Goal: Task Accomplishment & Management: Manage account settings

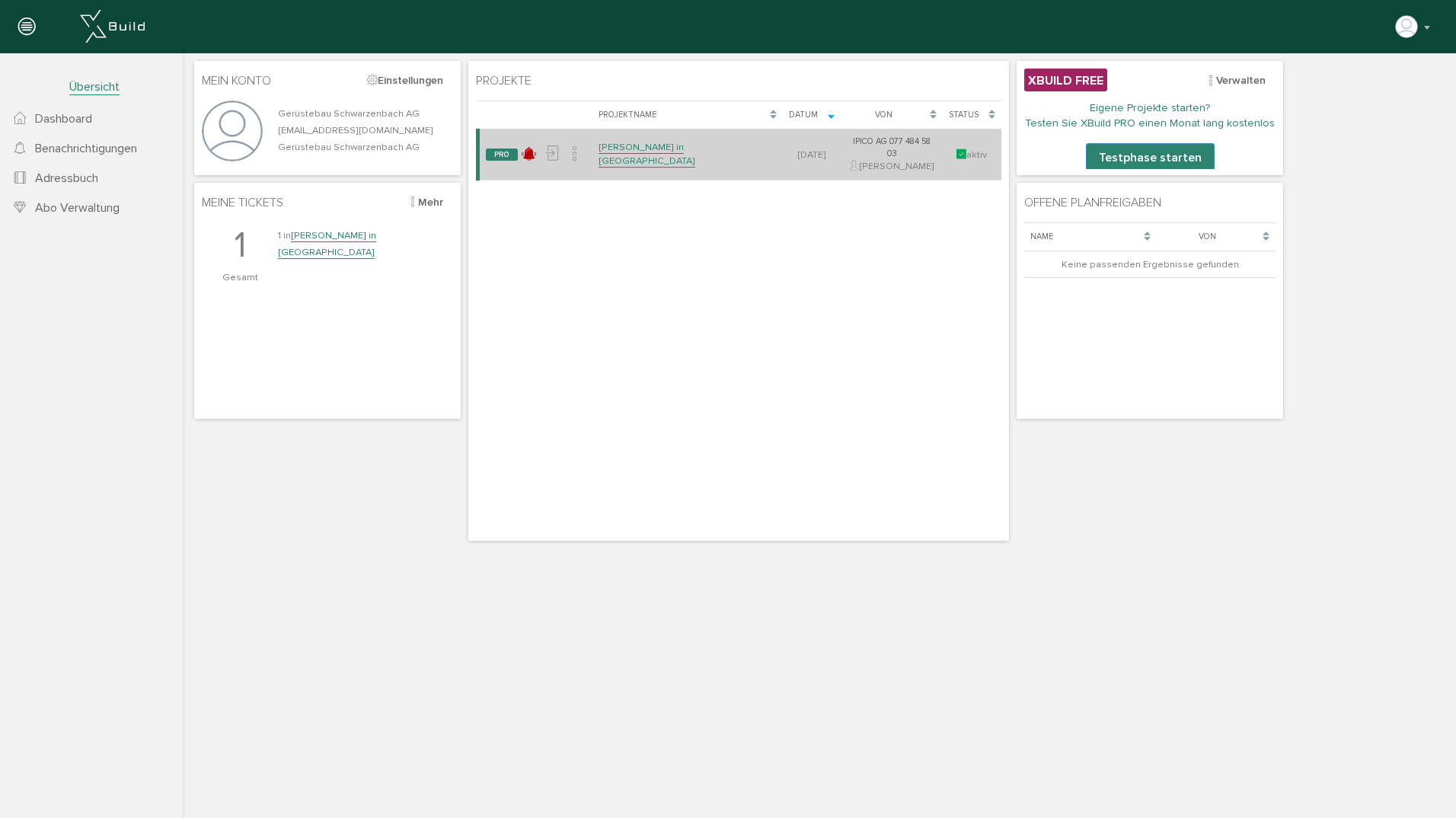
click at [659, 148] on link "[PERSON_NAME] in [GEOGRAPHIC_DATA]" at bounding box center [646, 154] width 97 height 27
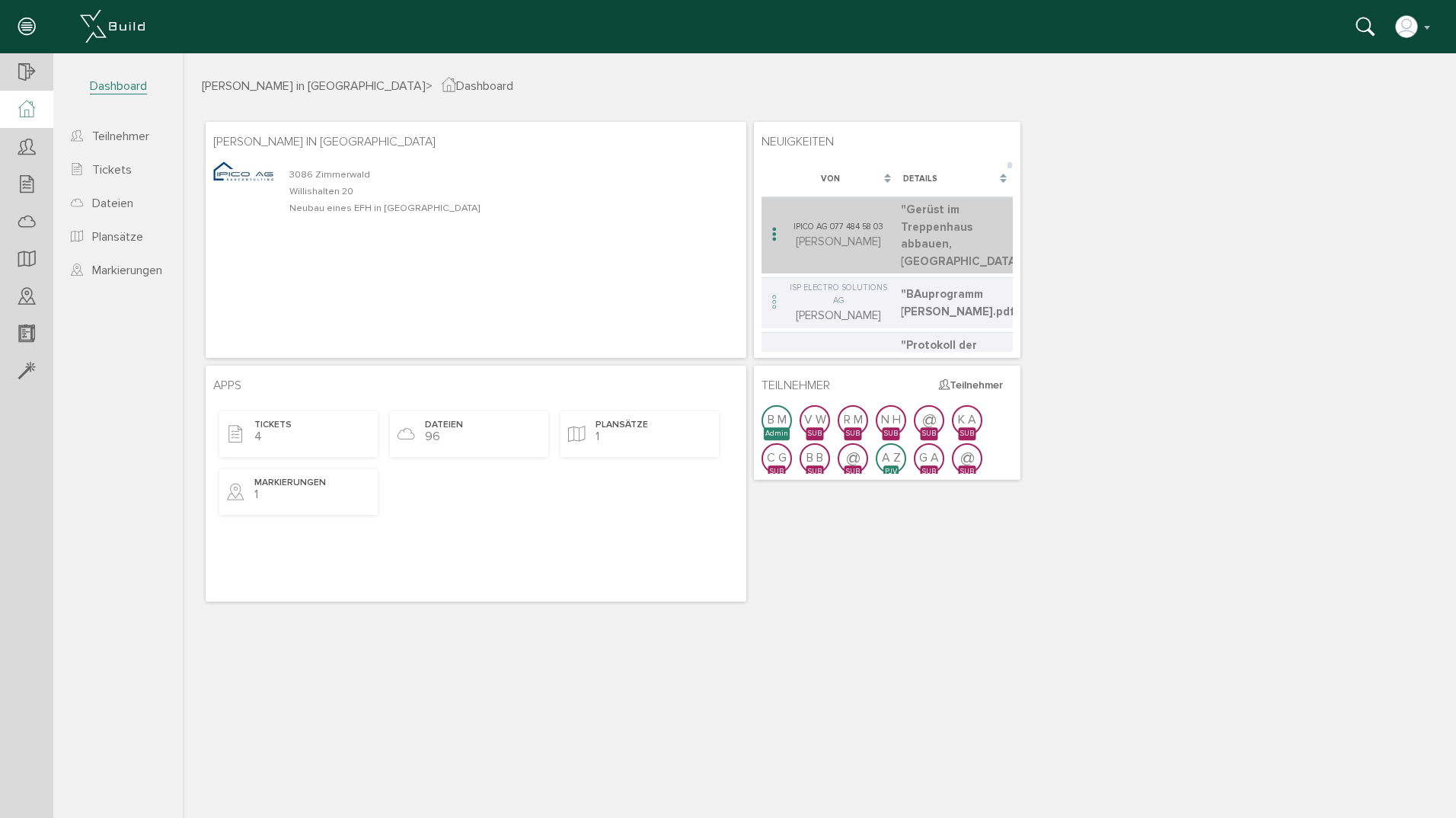
click at [931, 235] on td ""Gerüst im Treppenhaus abbauen, [GEOGRAPHIC_DATA]" erstellt" at bounding box center [955, 235] width 117 height 77
click at [766, 242] on icon at bounding box center [774, 235] width 18 height 20
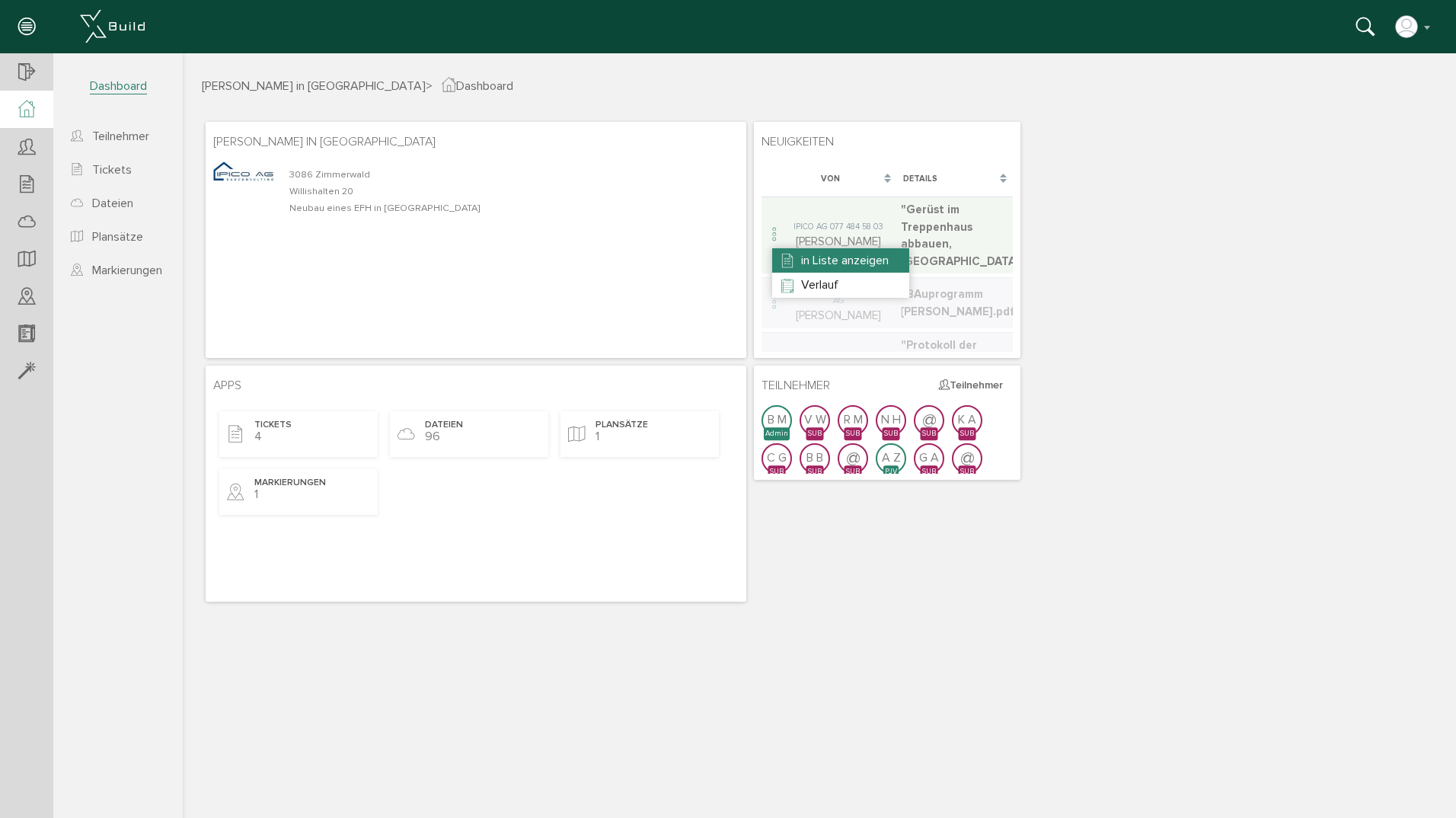
click at [827, 261] on span "in Liste anzeigen" at bounding box center [845, 260] width 87 height 15
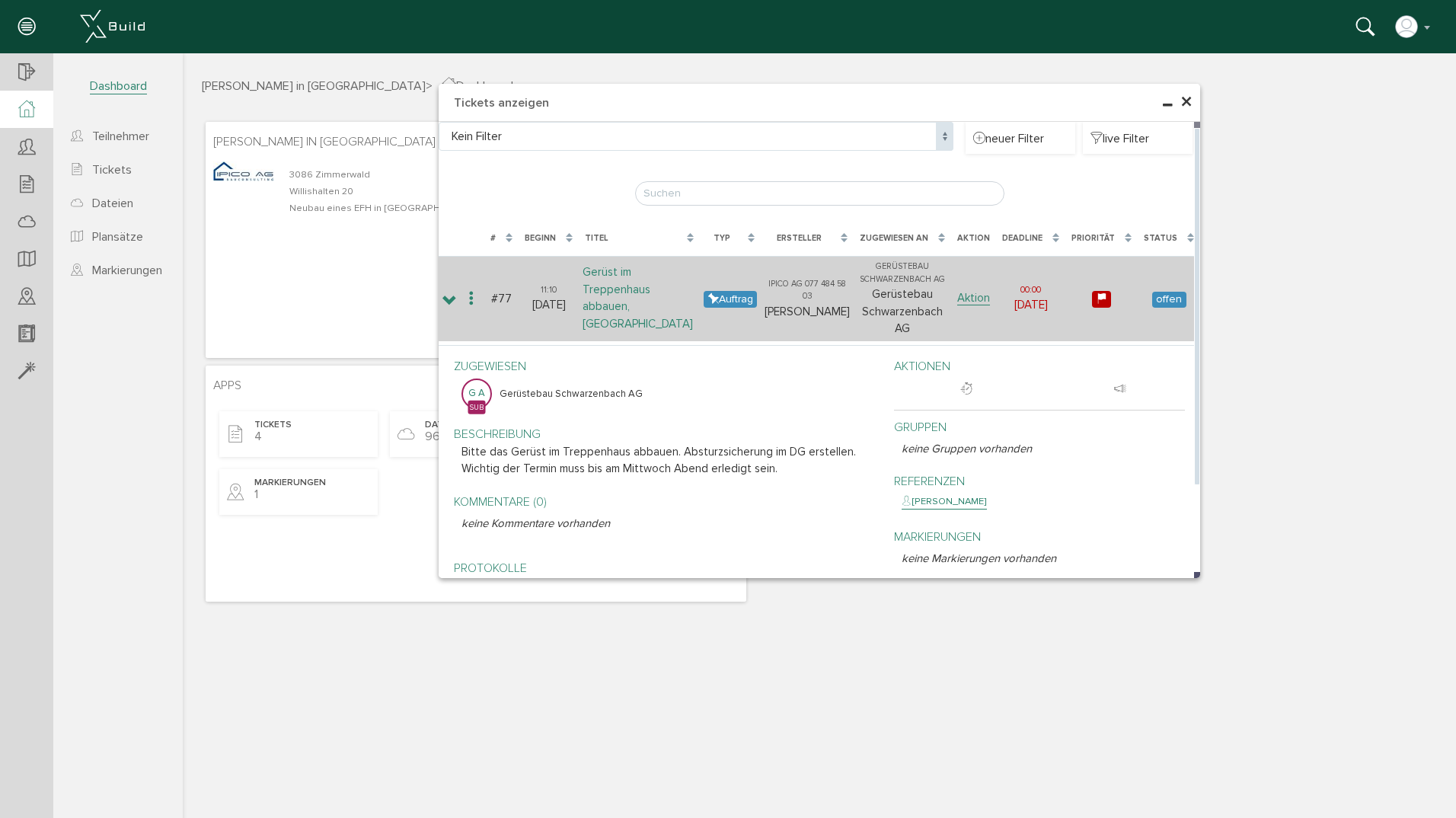
click at [614, 304] on link "Gerüst im Treppenhaus abbauen, [GEOGRAPHIC_DATA]" at bounding box center [638, 298] width 110 height 66
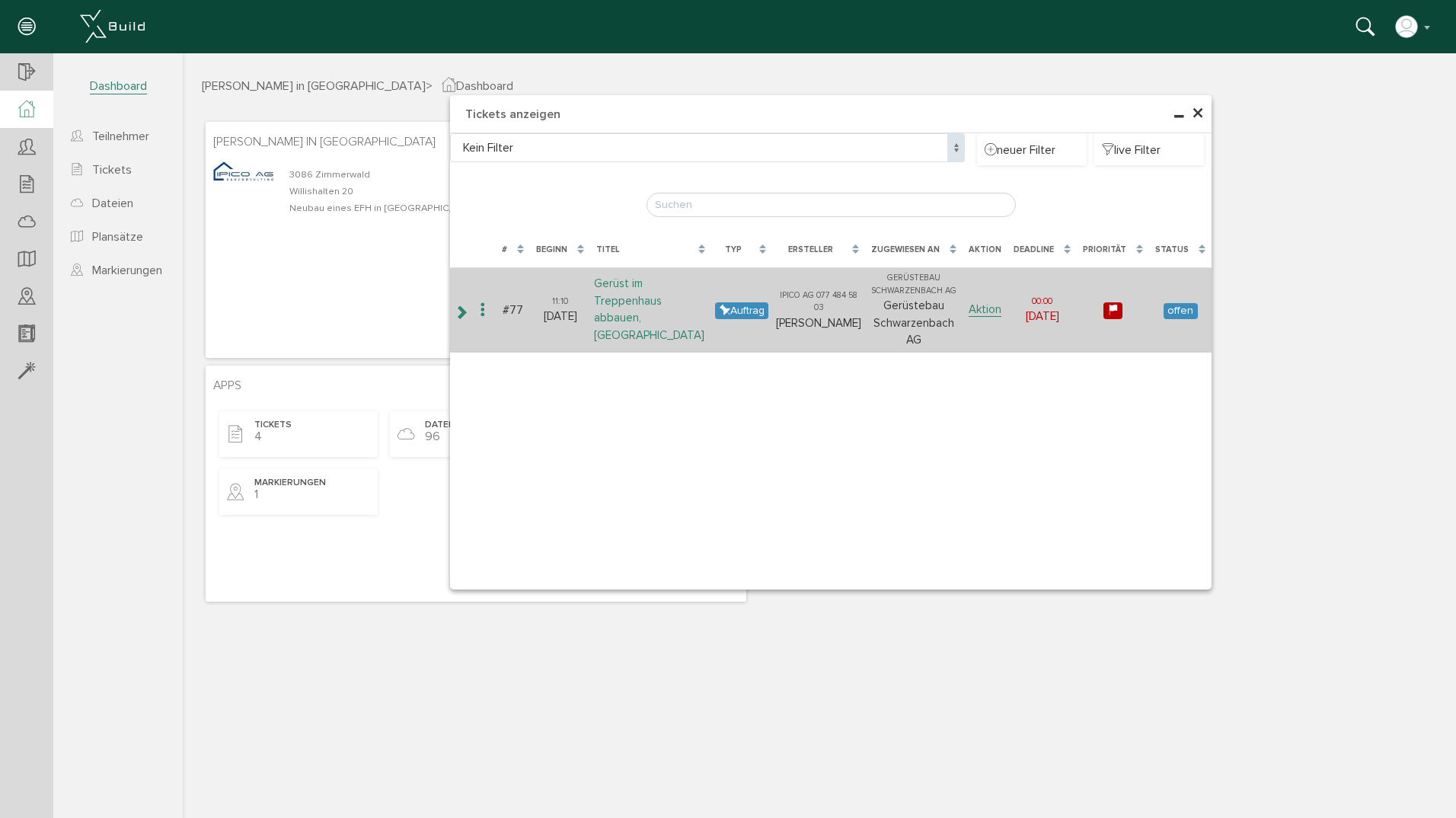
click at [642, 325] on link "Gerüst im Treppenhaus abbauen, [GEOGRAPHIC_DATA]" at bounding box center [649, 309] width 110 height 66
click at [994, 307] on link "Aktion" at bounding box center [985, 310] width 33 height 15
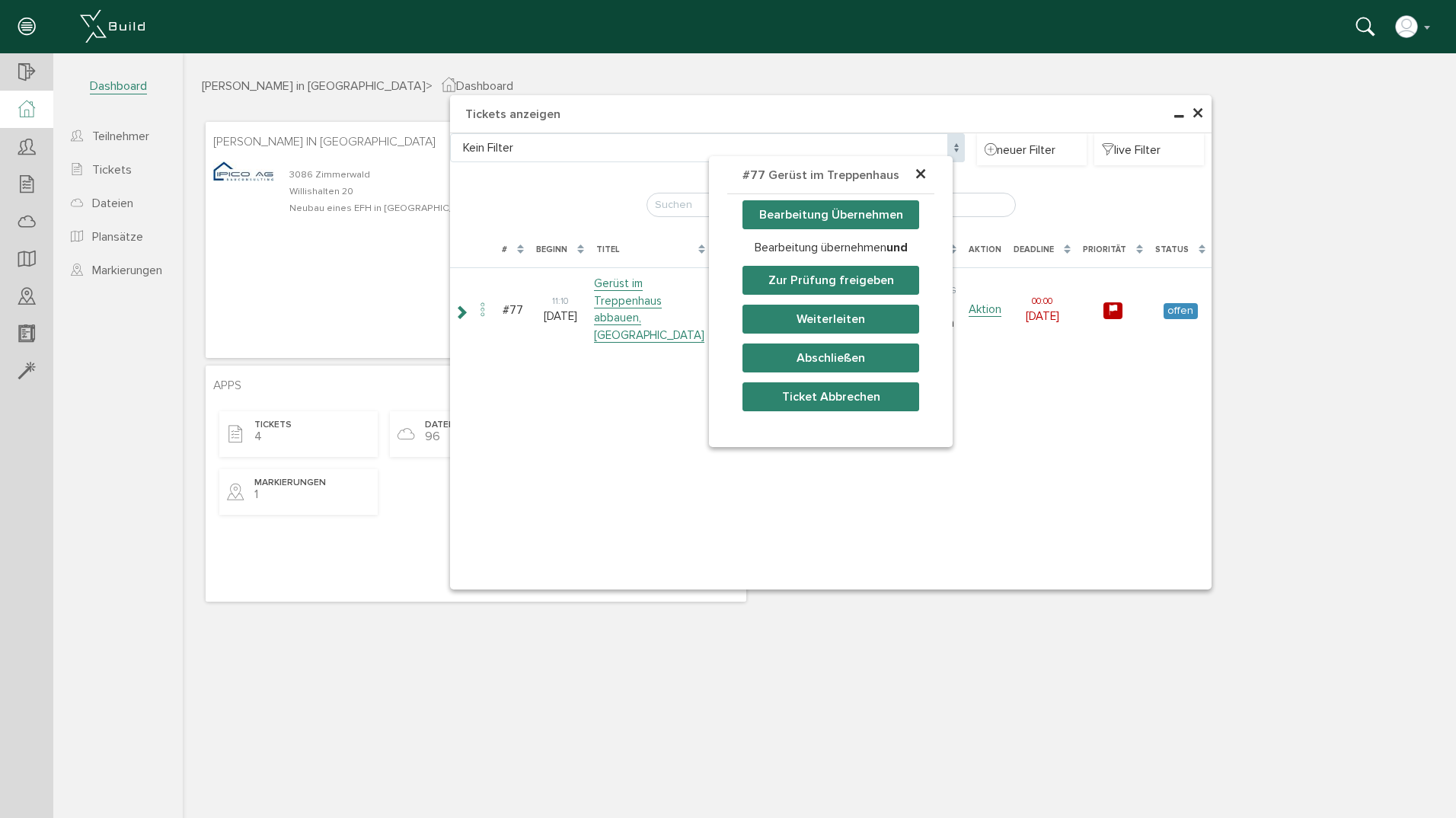
click at [1006, 429] on div "× #77 Gerüst im Treppenhaus ab… Bearbeitung Übernehmen Bearbeitung übernehmen u…" at bounding box center [819, 464] width 1273 height 700
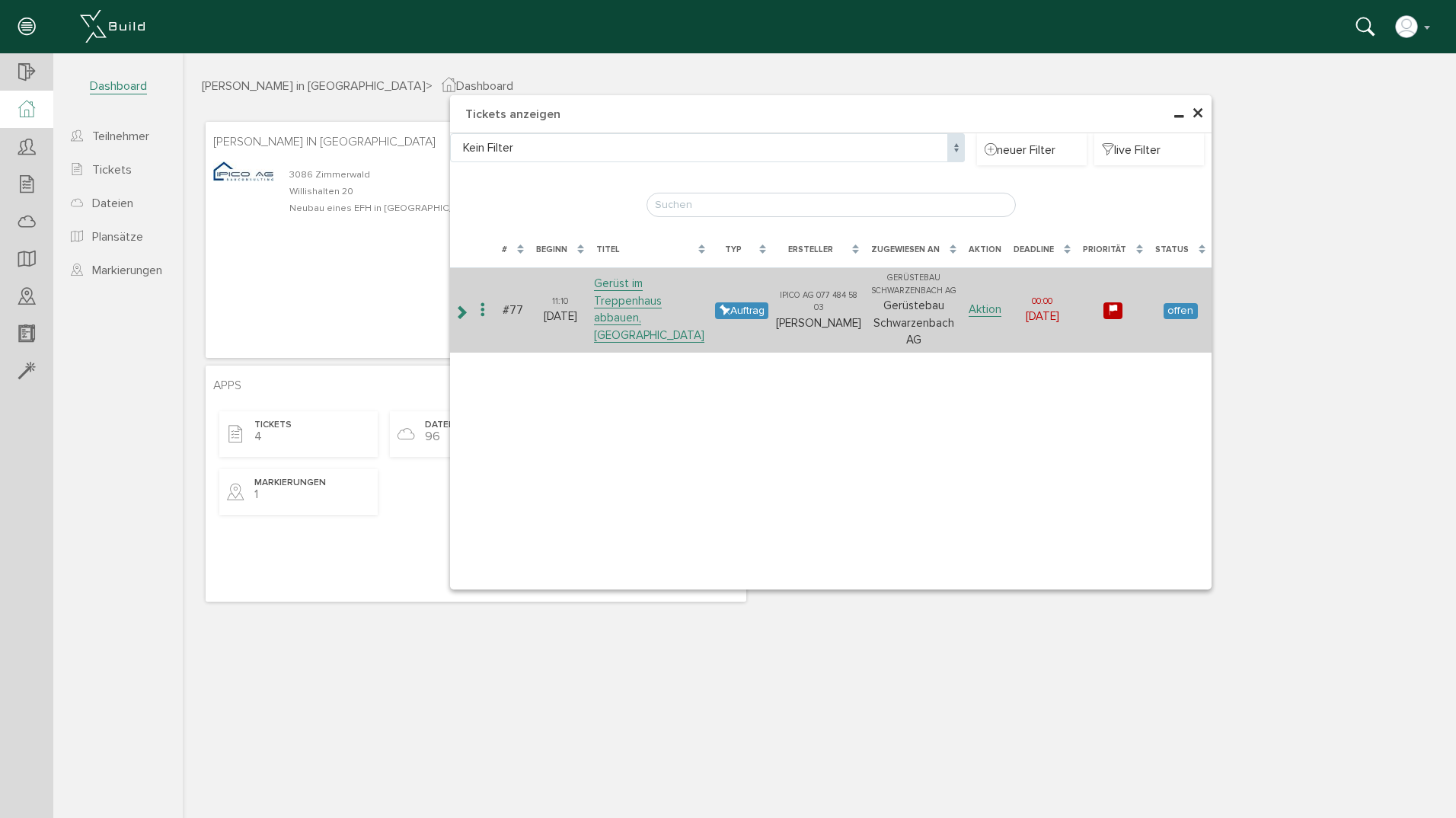
click at [941, 318] on td "Gerüstebau [PERSON_NAME] Gerüstebau [PERSON_NAME]" at bounding box center [914, 310] width 98 height 86
click at [1184, 307] on span "offen" at bounding box center [1180, 312] width 34 height 16
click at [851, 290] on div "IPICO AG 077 484 58 03" at bounding box center [818, 302] width 86 height 25
click at [926, 290] on div "Gerüstebau Schwarzenbach AG" at bounding box center [914, 284] width 90 height 25
click at [614, 317] on link "Gerüst im Treppenhaus abbauen, [GEOGRAPHIC_DATA]" at bounding box center [649, 309] width 110 height 66
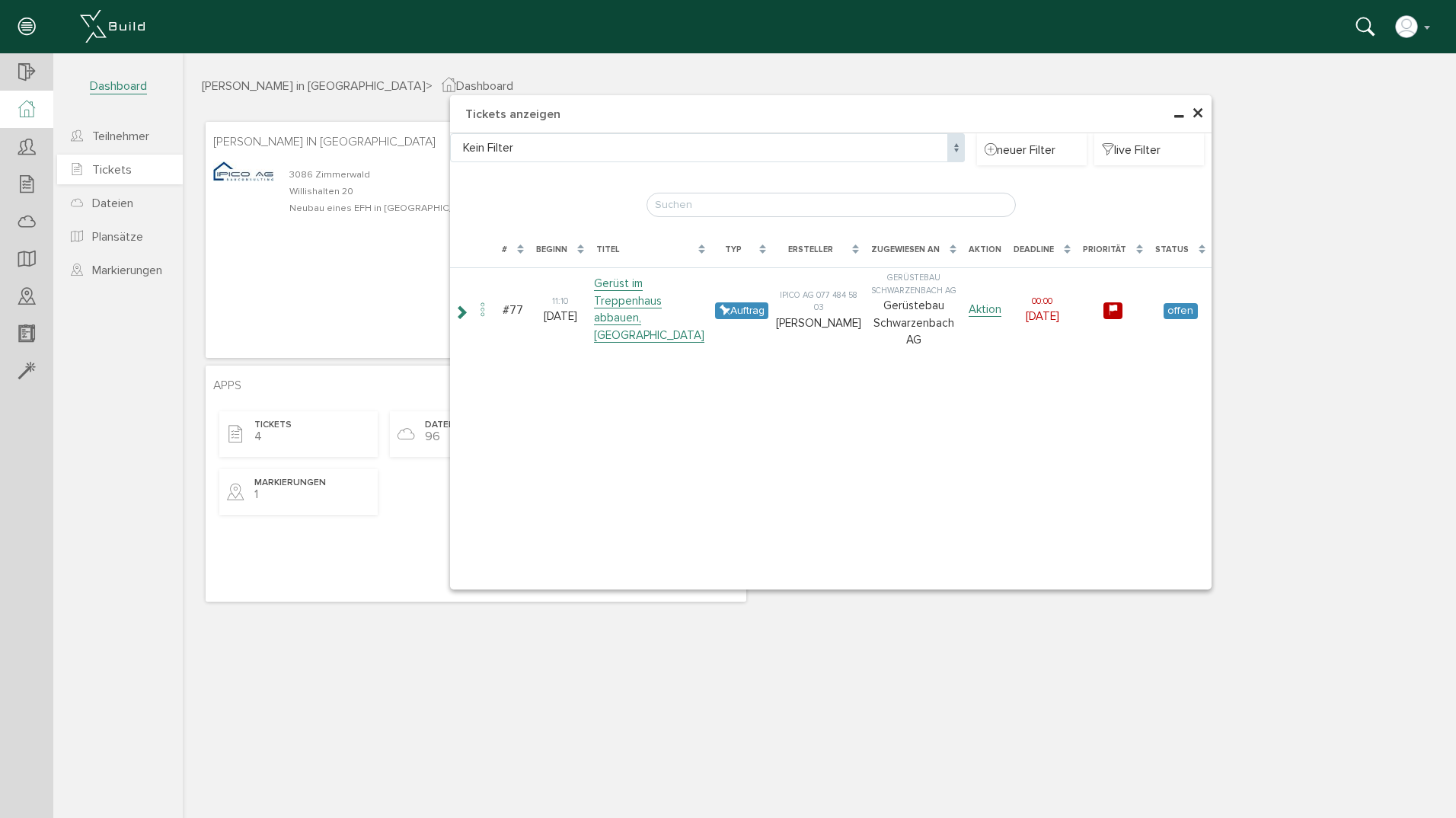
click at [111, 168] on span "Tickets" at bounding box center [112, 170] width 40 height 15
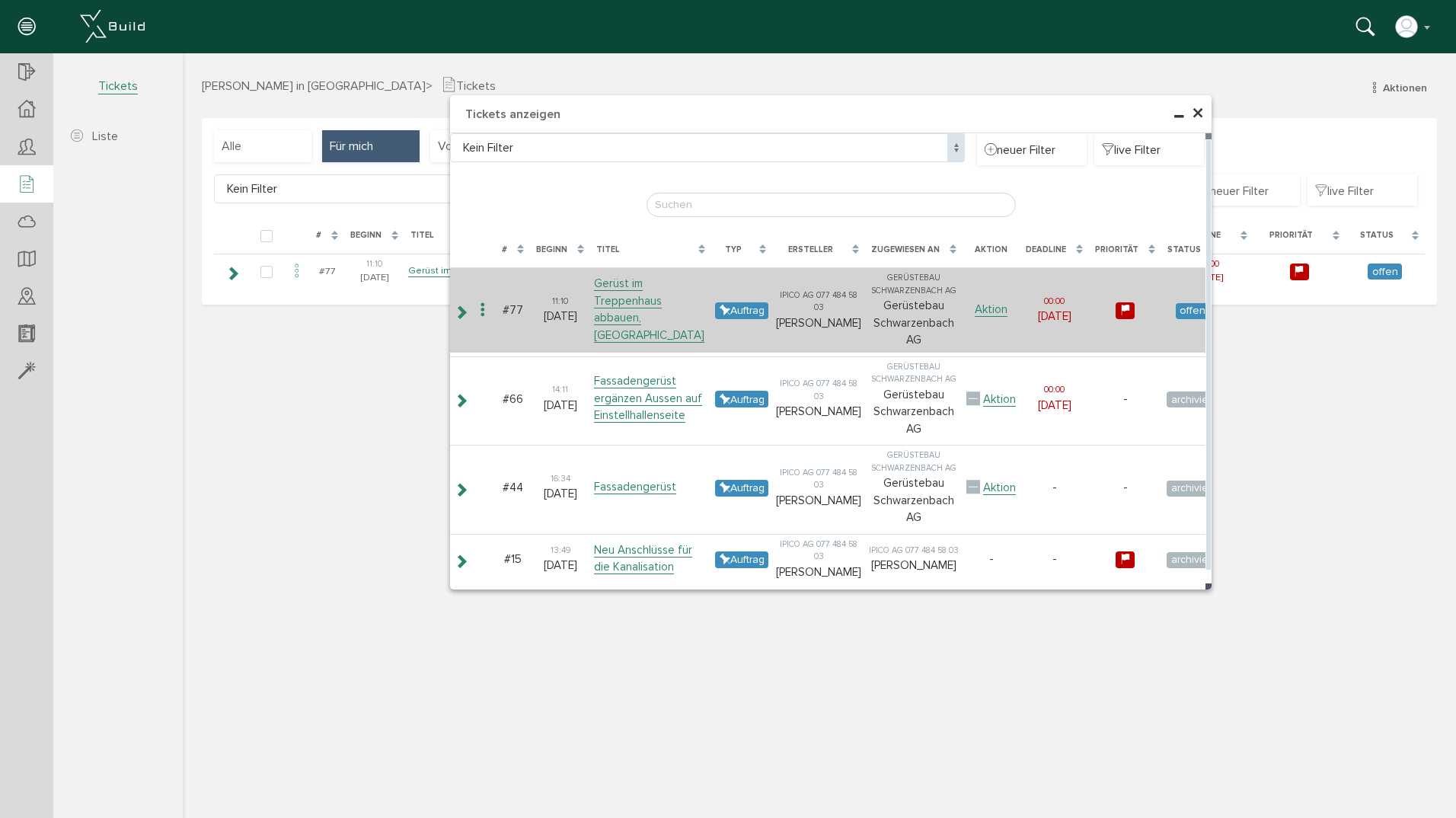
click at [835, 303] on div "IPICO AG 077 484 58 03" at bounding box center [818, 302] width 86 height 25
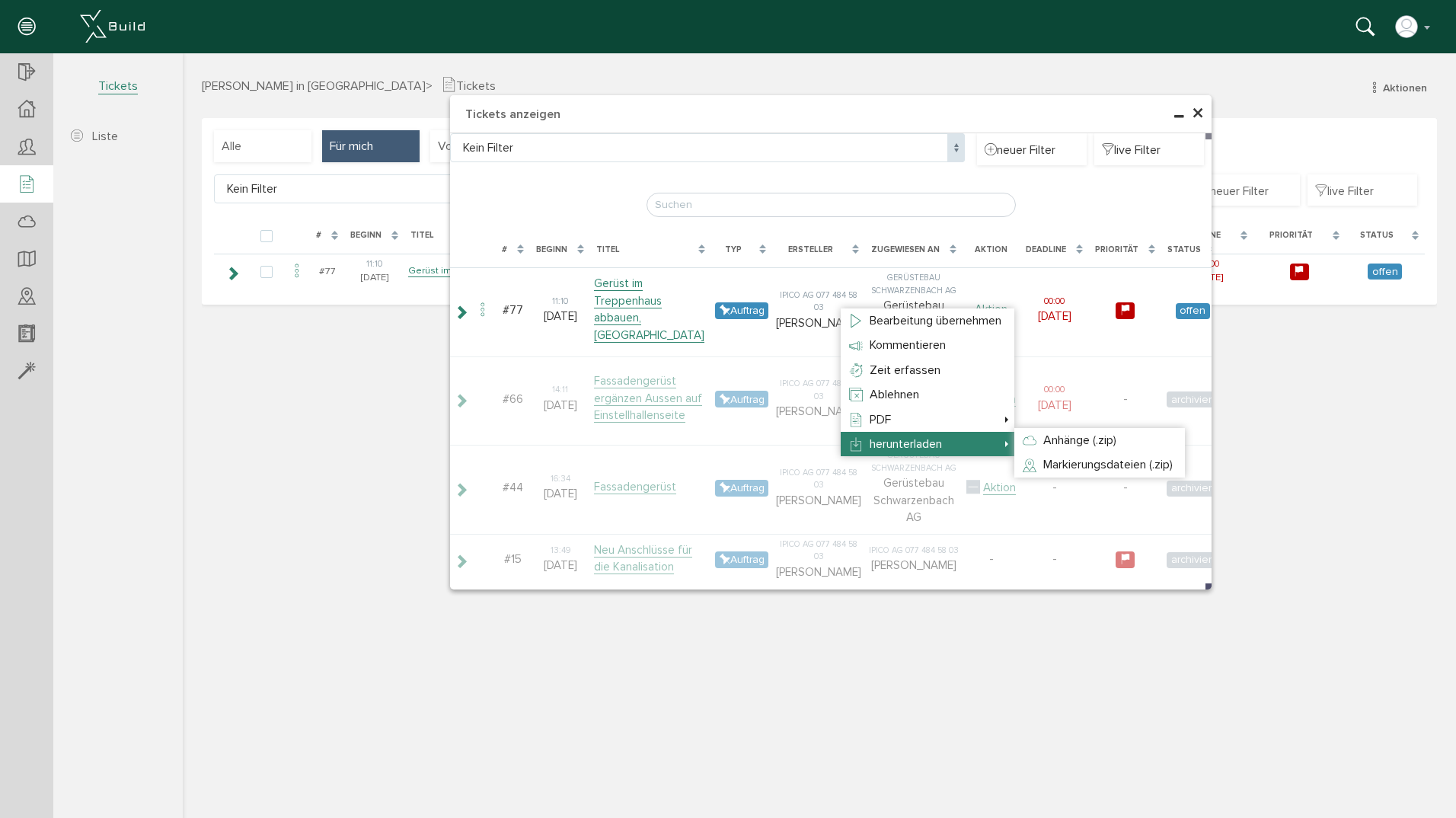
click at [889, 445] on span "herunterladen" at bounding box center [906, 444] width 73 height 15
click at [1075, 464] on span "Markierungsdateien (.zip)" at bounding box center [1108, 464] width 130 height 15
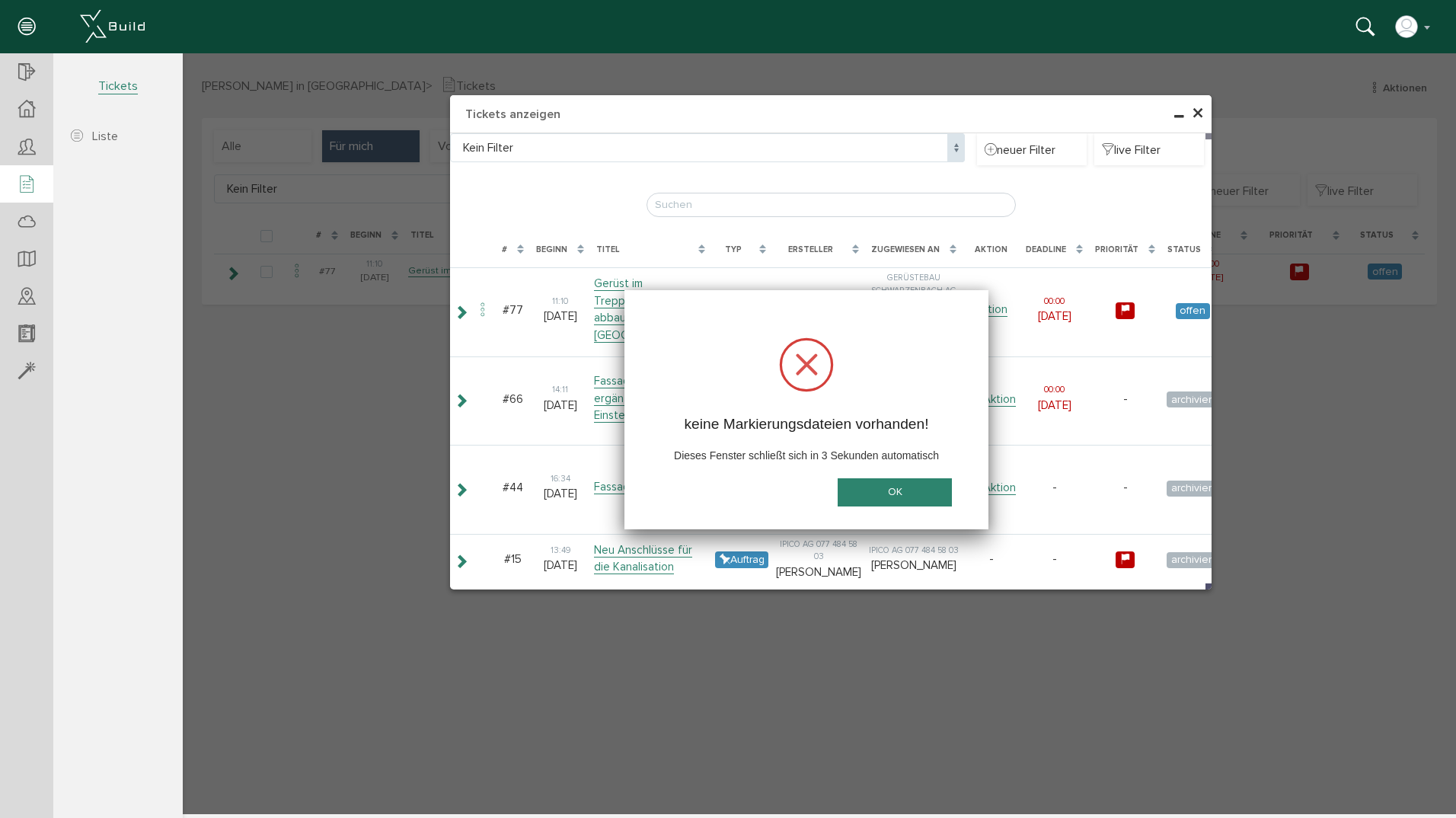
click at [890, 489] on button "OK" at bounding box center [895, 493] width 114 height 29
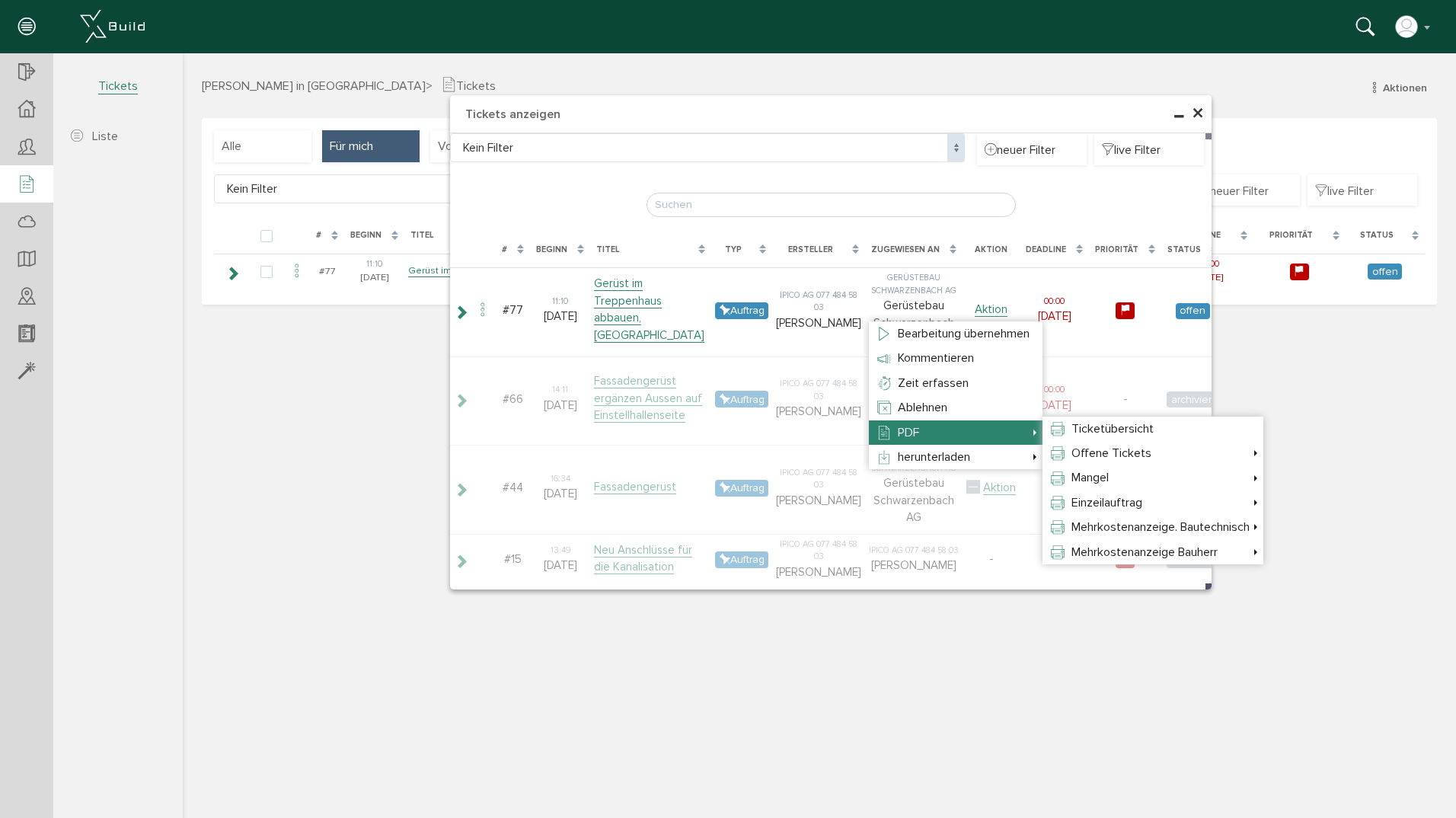
click at [911, 430] on span "PDF" at bounding box center [908, 432] width 21 height 15
click at [1096, 429] on span "Ticketübersicht" at bounding box center [1112, 429] width 82 height 15
